Goal: Information Seeking & Learning: Check status

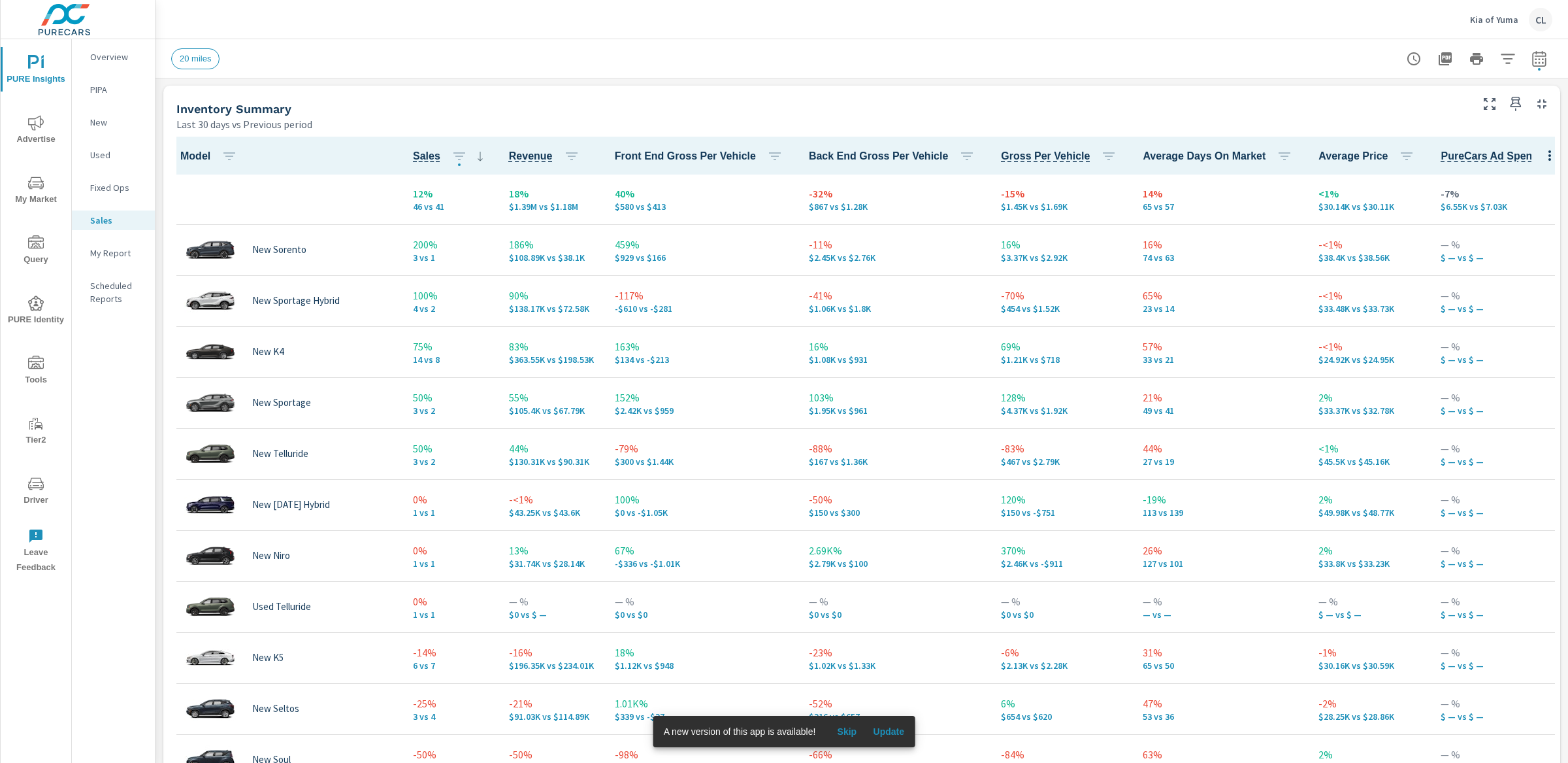
scroll to position [541, 0]
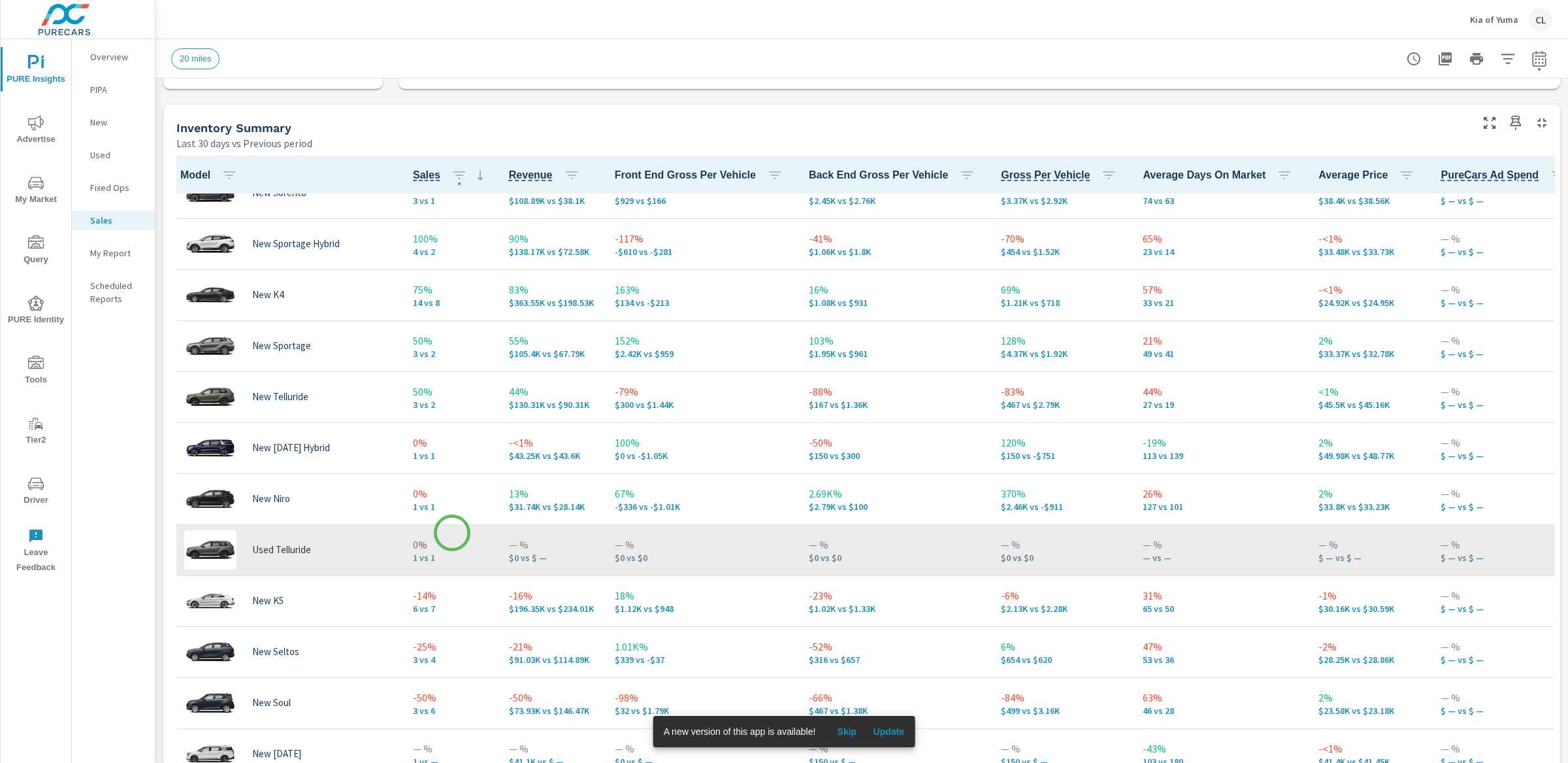
scroll to position [162, 0]
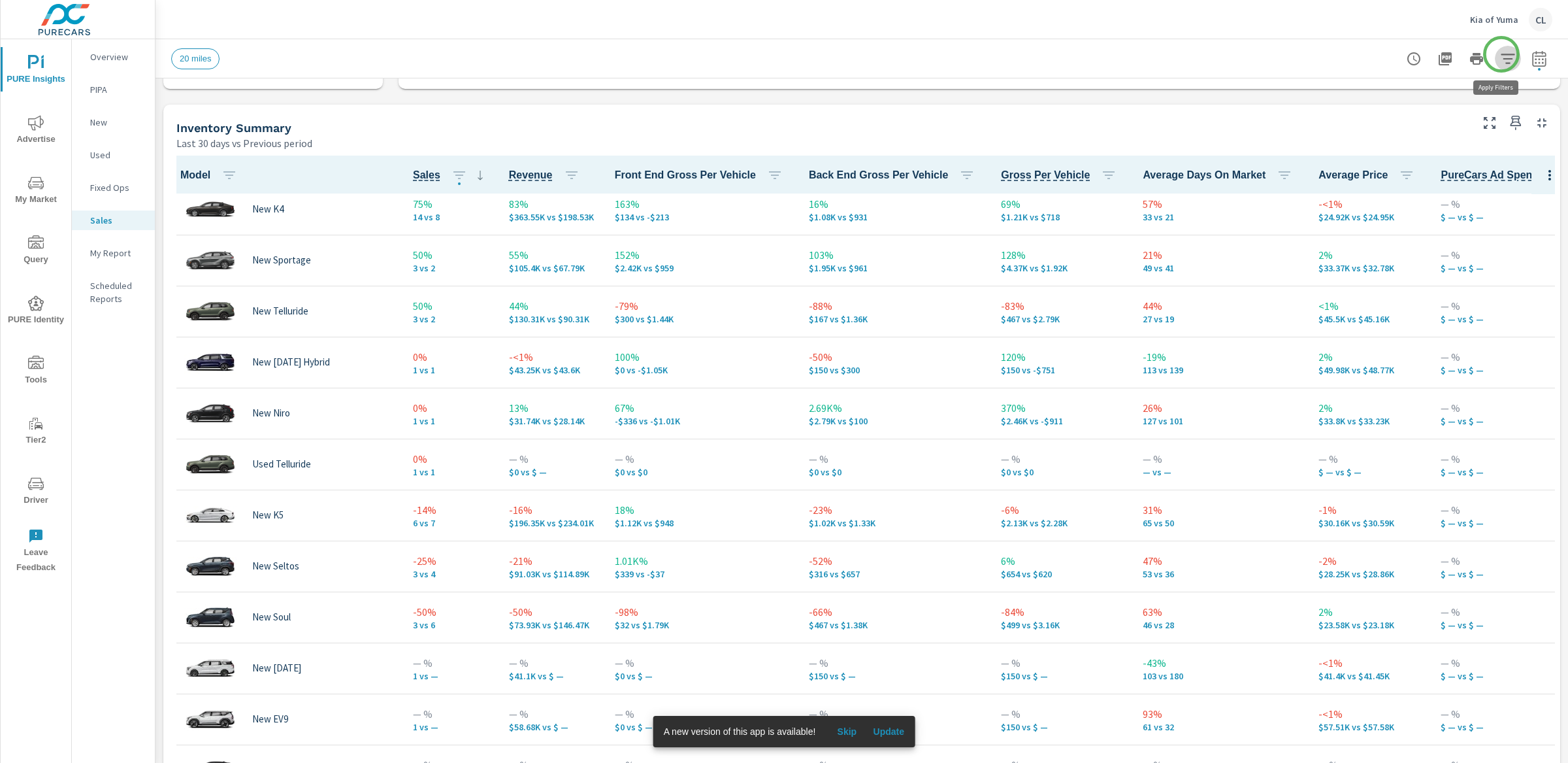
click at [1501, 54] on icon "button" at bounding box center [1506, 58] width 13 height 10
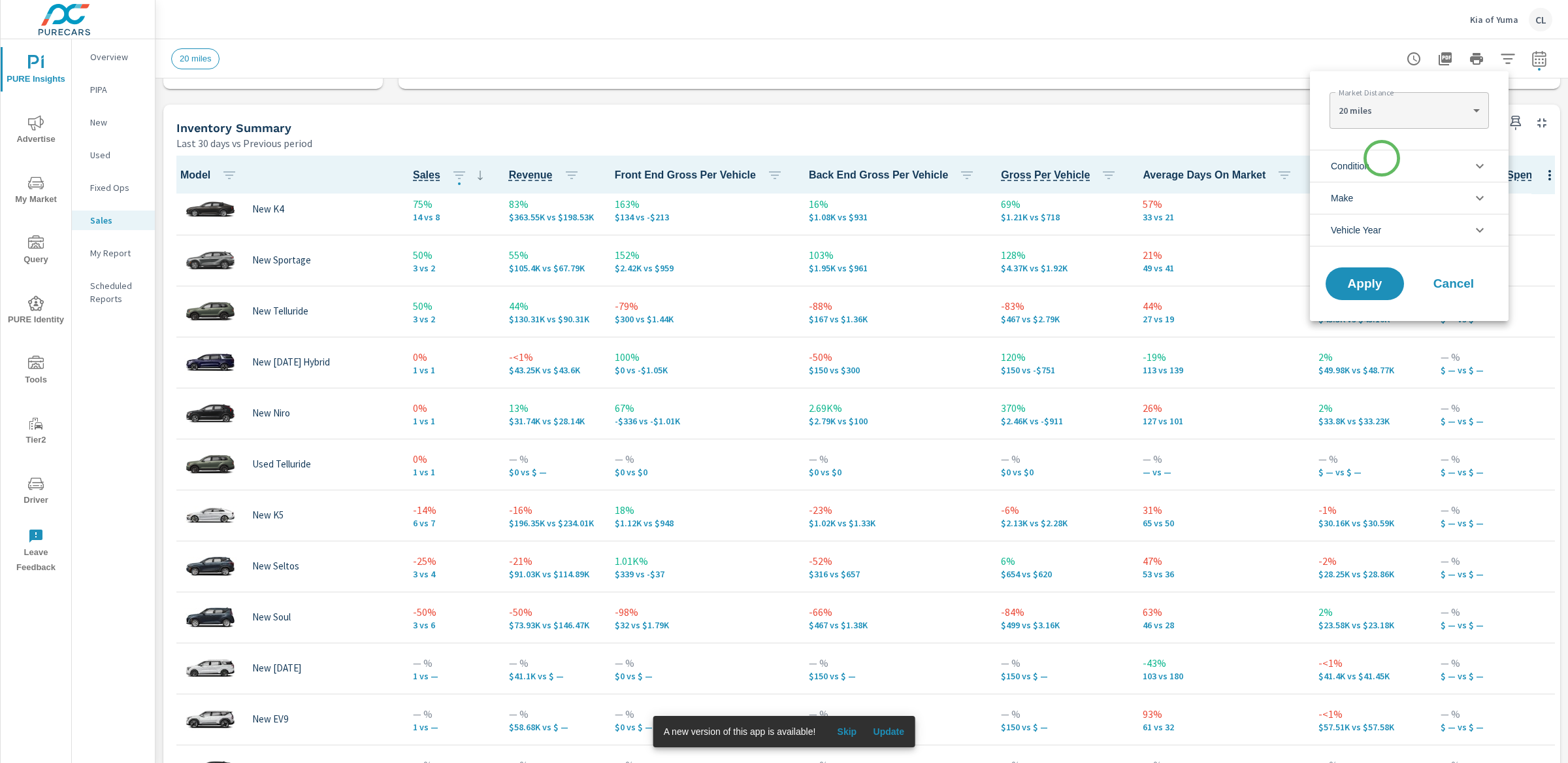
click at [1381, 158] on li "Condition" at bounding box center [1409, 166] width 198 height 32
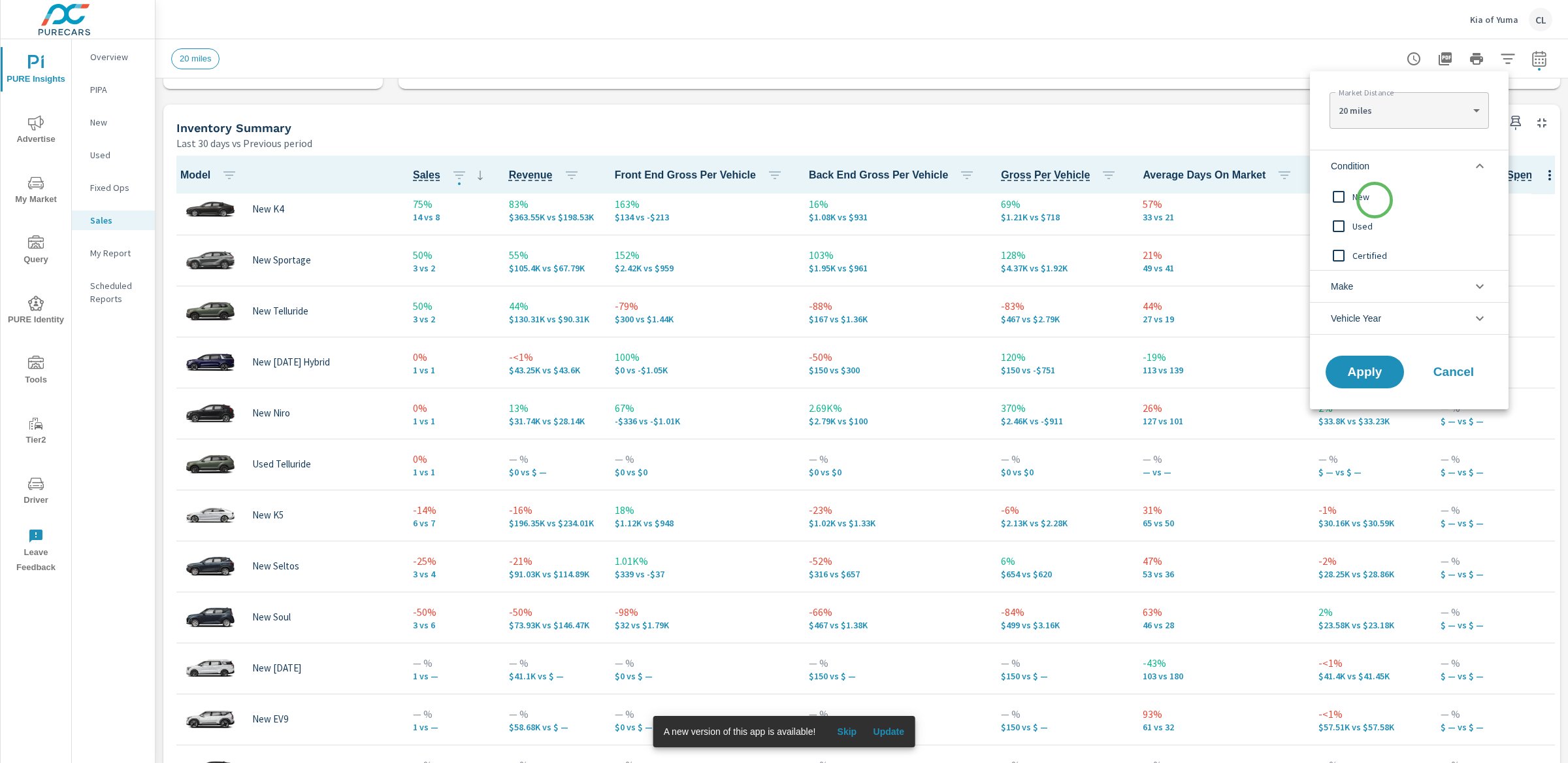
click at [1374, 202] on span "New" at bounding box center [1423, 197] width 143 height 16
click at [1384, 284] on li "Make" at bounding box center [1409, 286] width 198 height 32
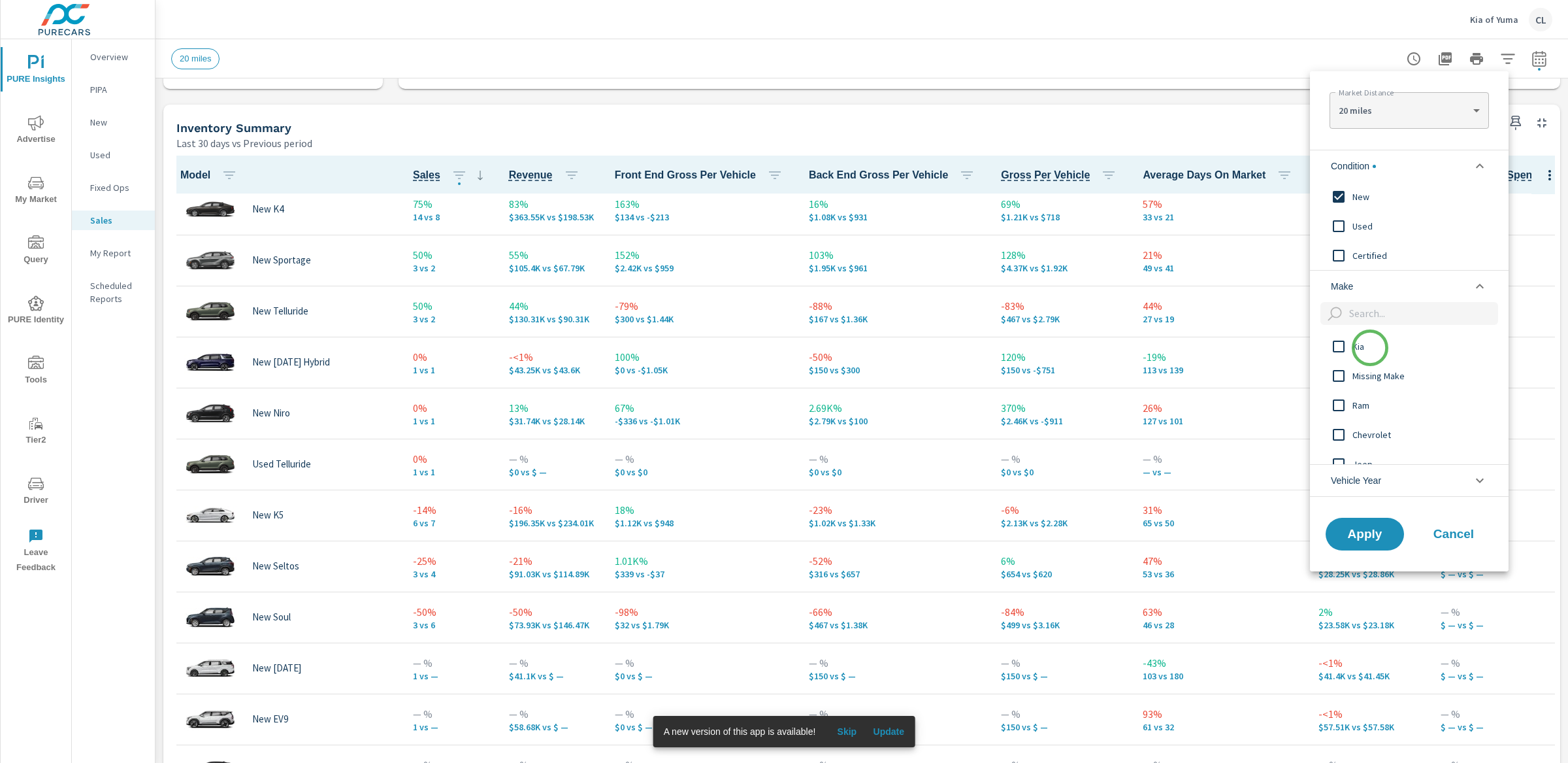
click at [1370, 348] on span "Kia" at bounding box center [1423, 347] width 143 height 16
click at [1371, 540] on span "Apply" at bounding box center [1364, 533] width 54 height 13
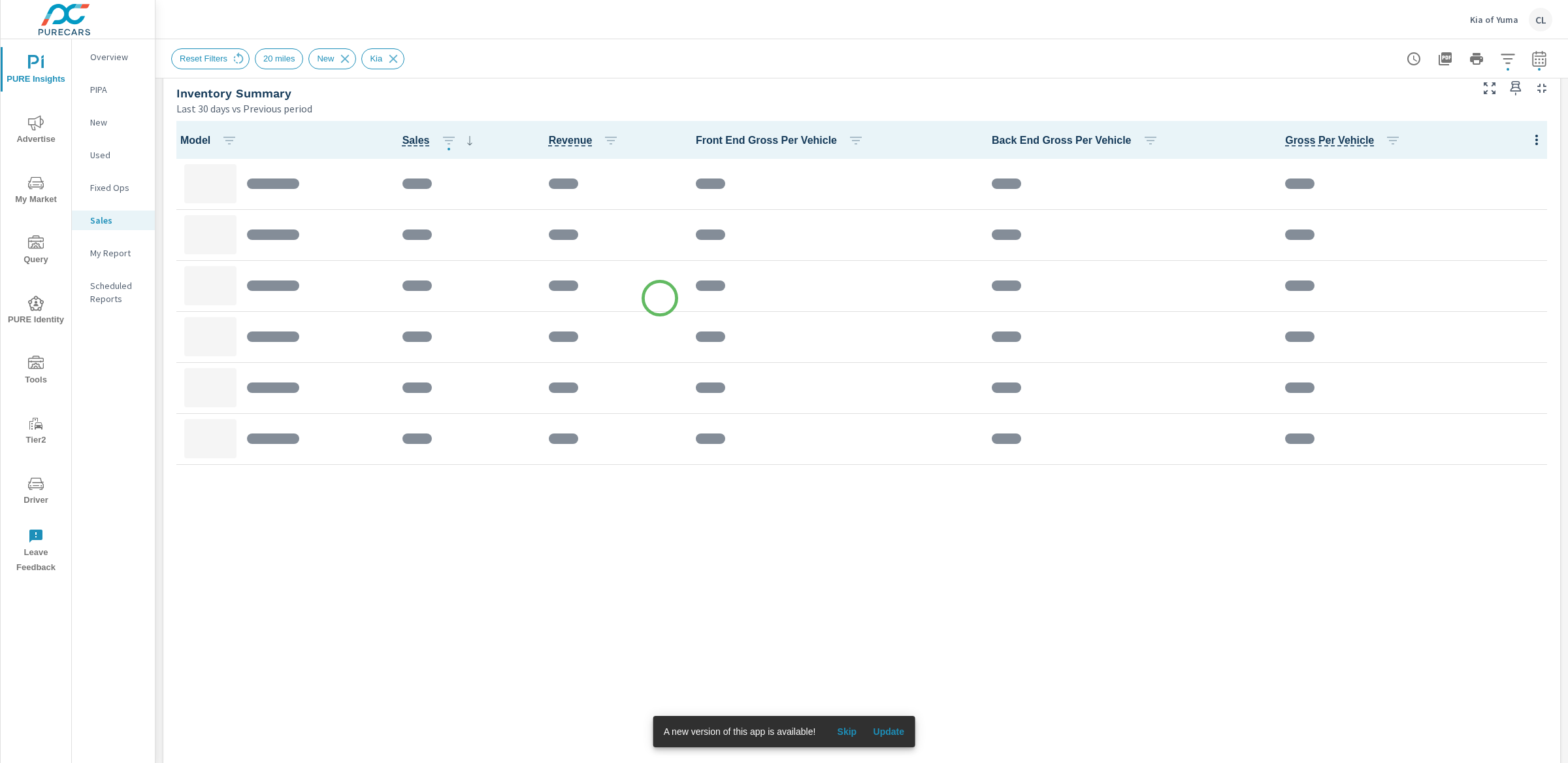
scroll to position [641, 0]
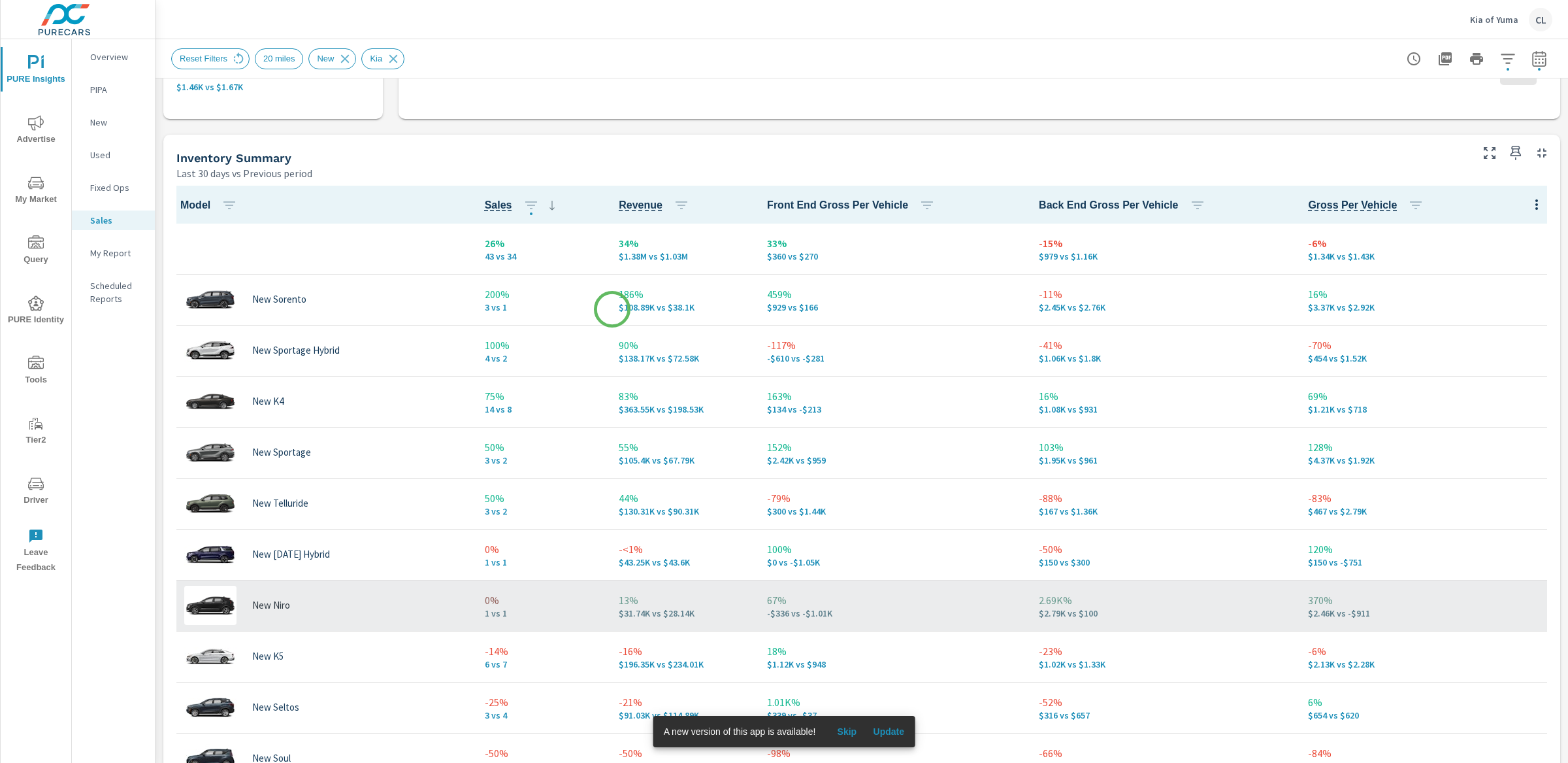
scroll to position [507, 0]
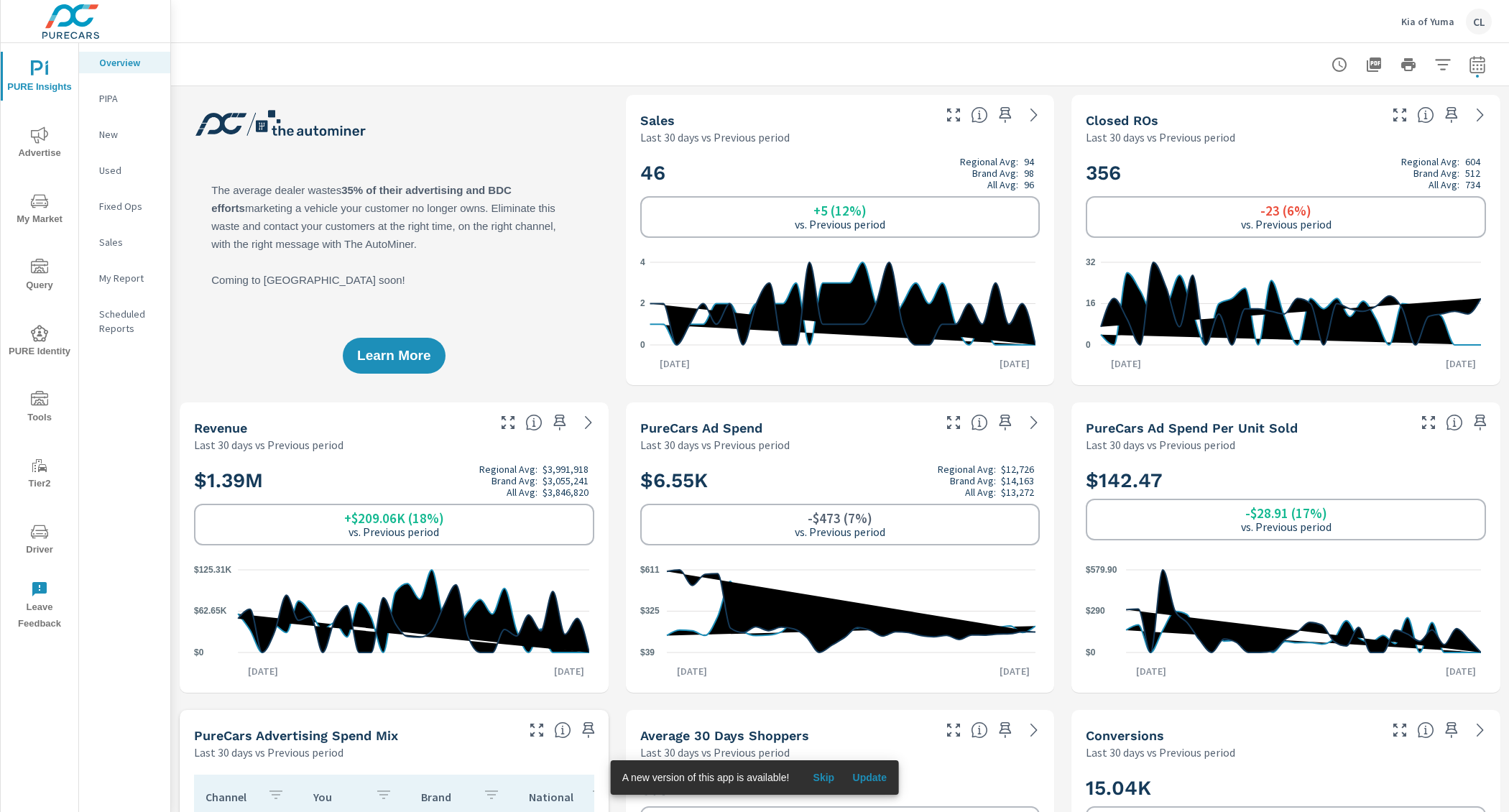
scroll to position [1, 0]
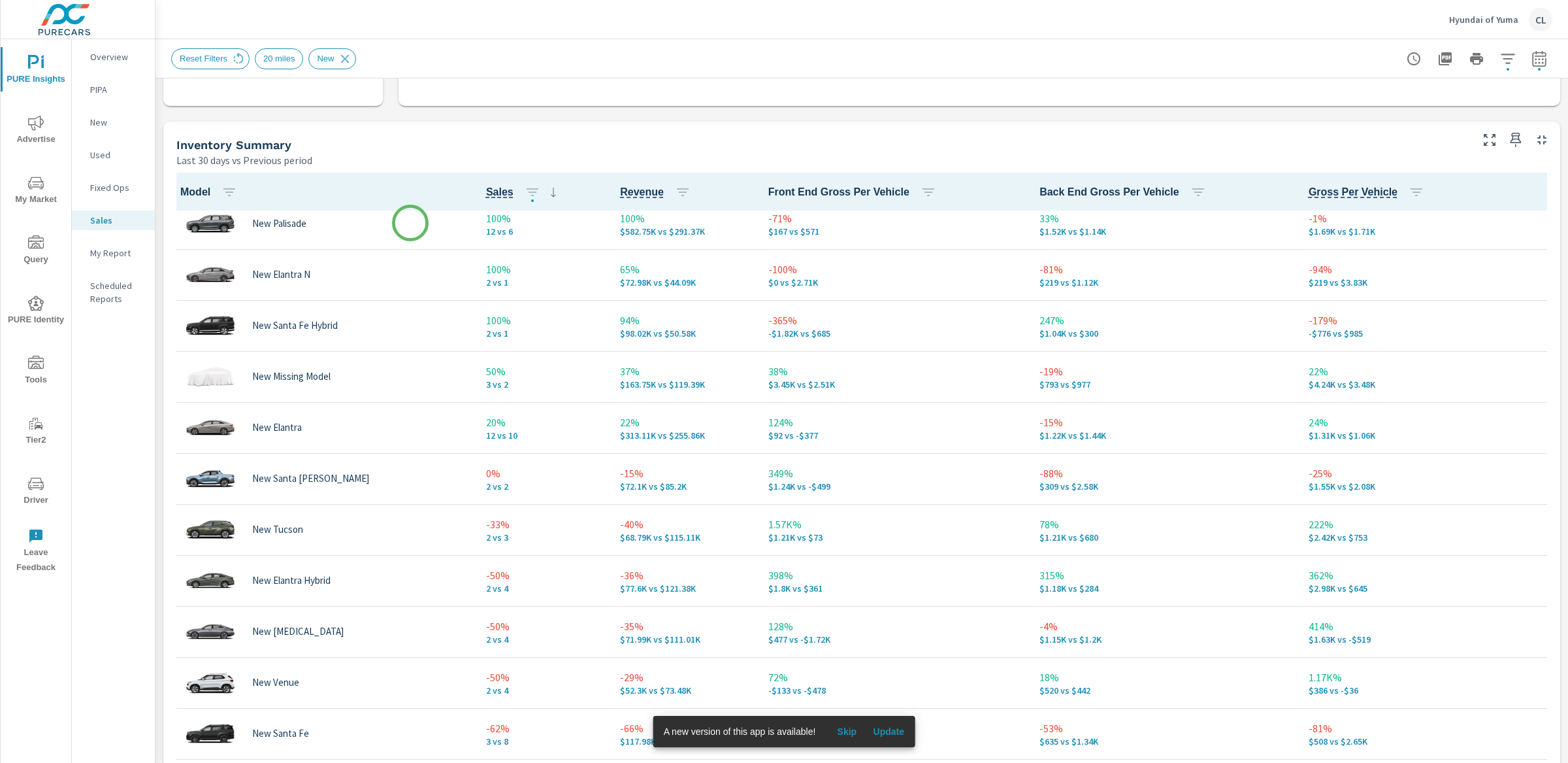
scroll to position [104, 0]
